Goal: Task Accomplishment & Management: Use online tool/utility

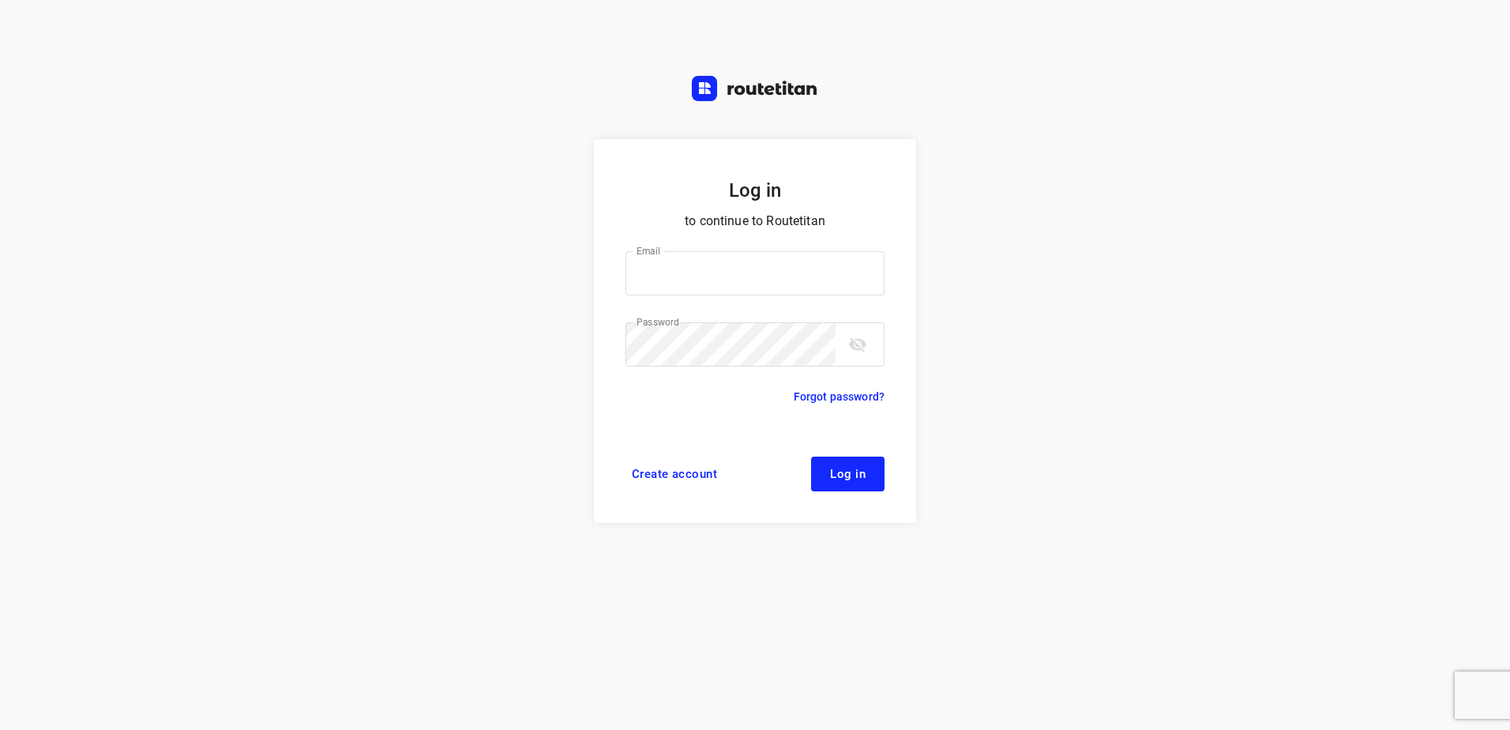
type input "[EMAIL_ADDRESS][DOMAIN_NAME]"
click at [865, 483] on button "Log in" at bounding box center [847, 474] width 73 height 35
click at [874, 474] on button "Log in" at bounding box center [847, 474] width 73 height 35
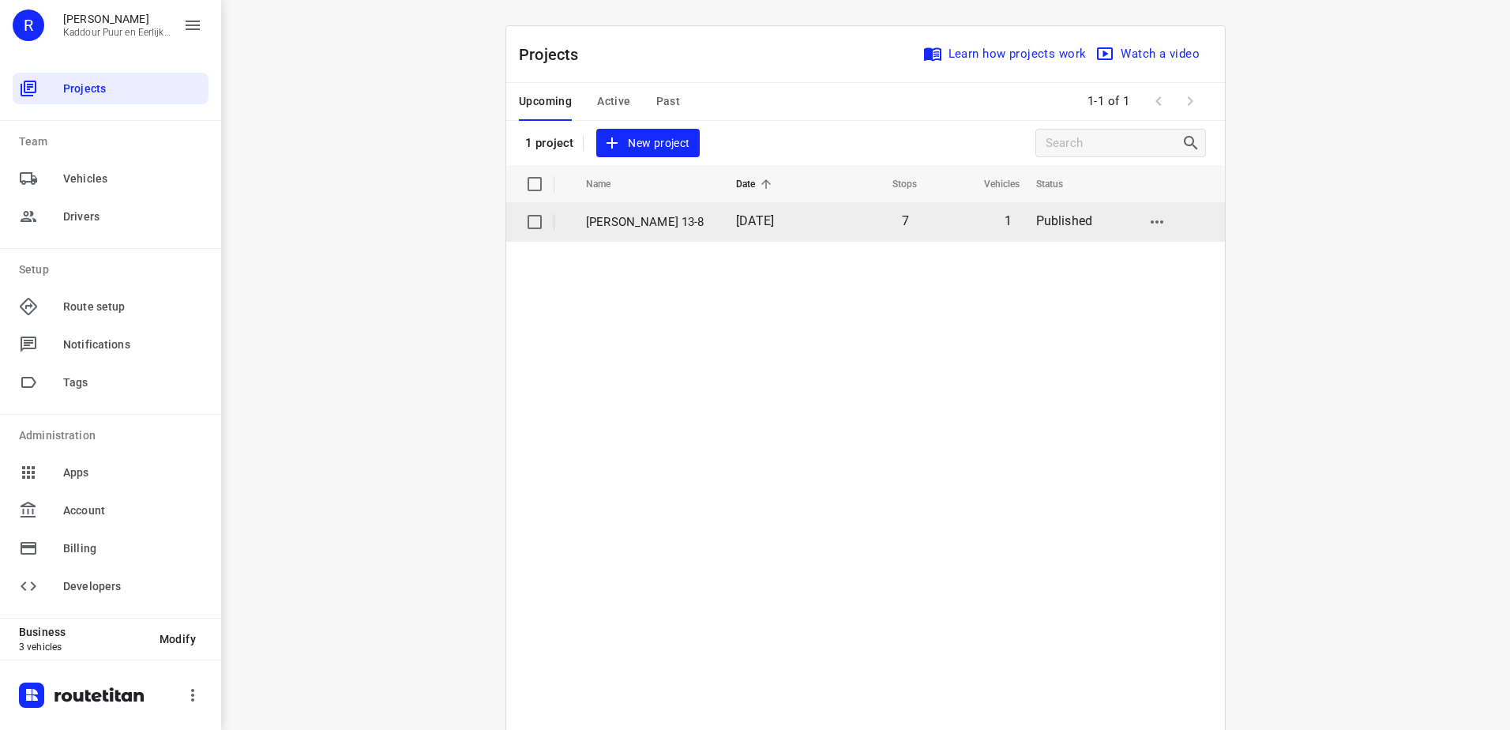
click at [677, 216] on p "[PERSON_NAME] 13-8" at bounding box center [649, 222] width 126 height 18
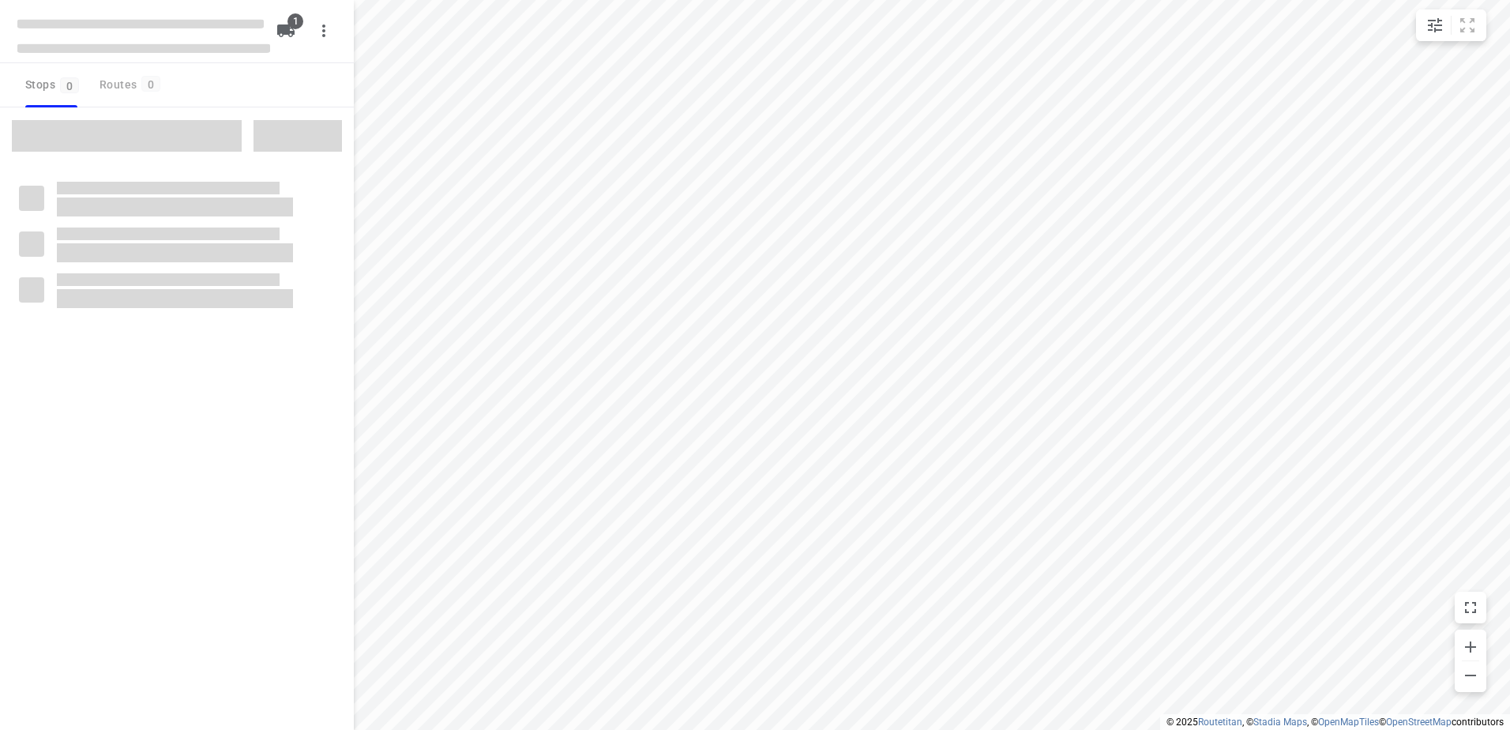
type input "distance"
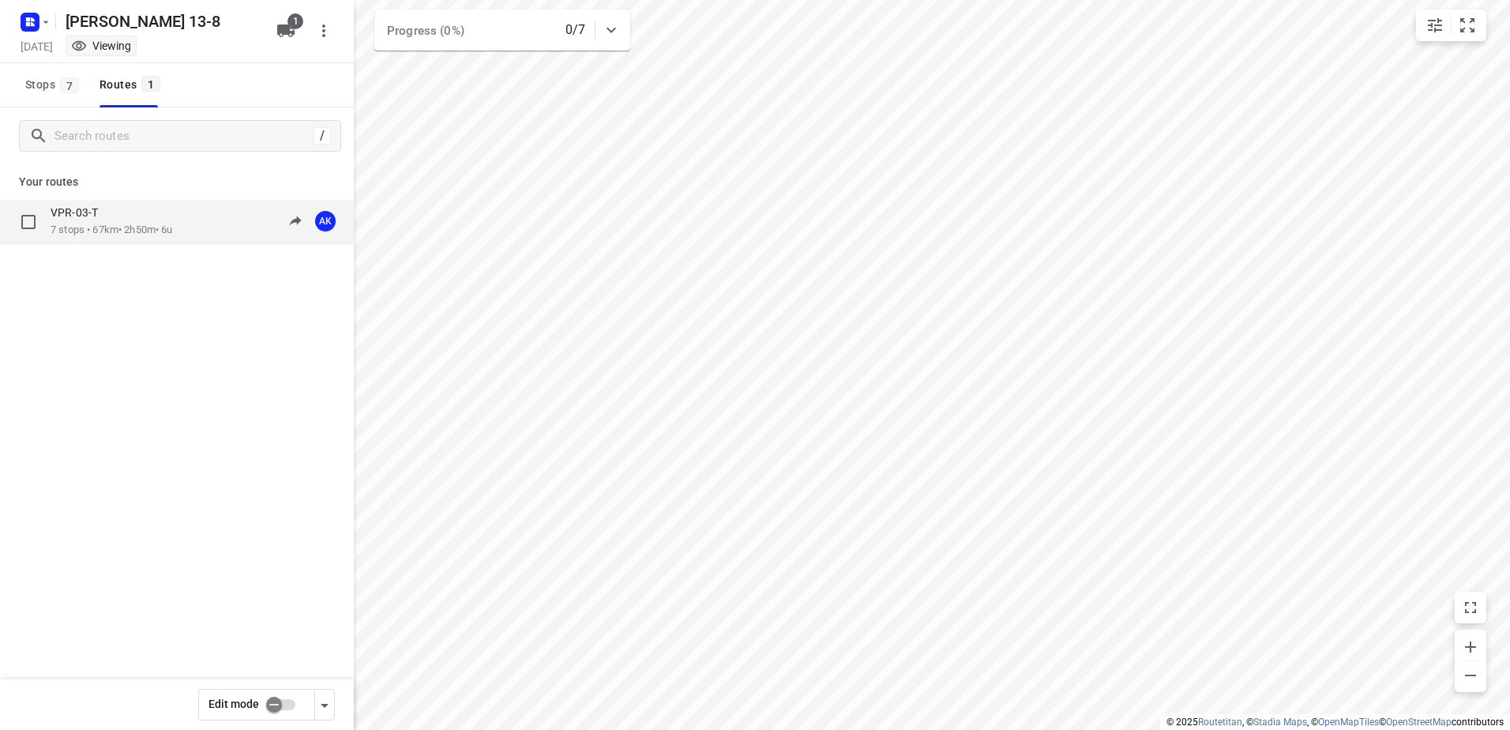
click at [171, 207] on div "VPR-03-T" at bounding box center [112, 213] width 122 height 17
